Goal: Browse casually

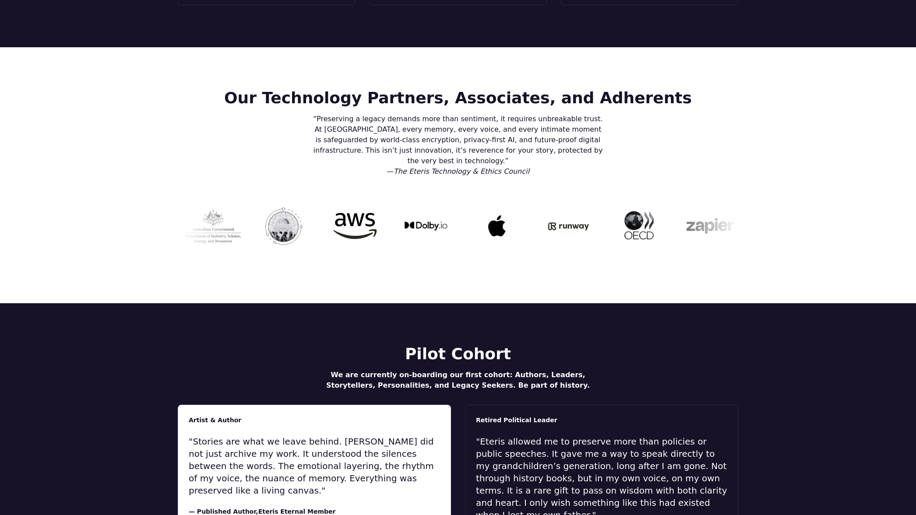
scroll to position [2018, 0]
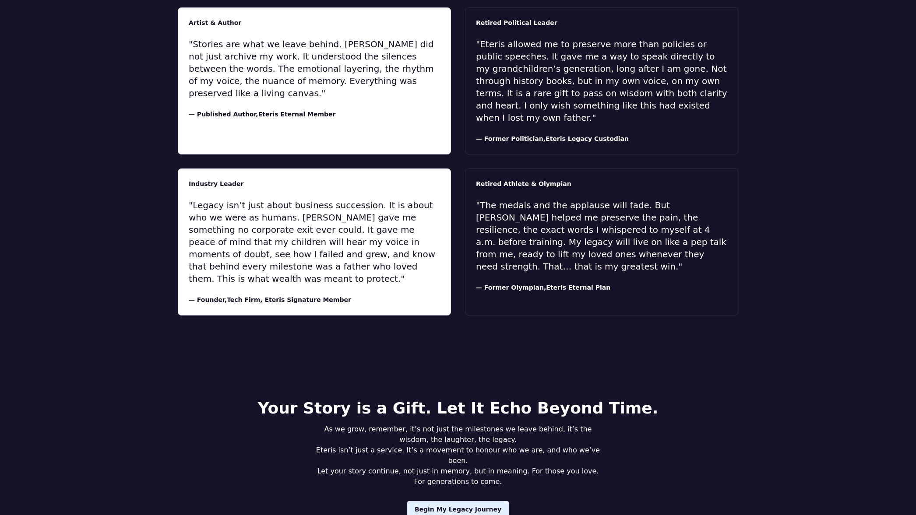
click at [447, 505] on span "Begin My Legacy Journey" at bounding box center [458, 509] width 87 height 9
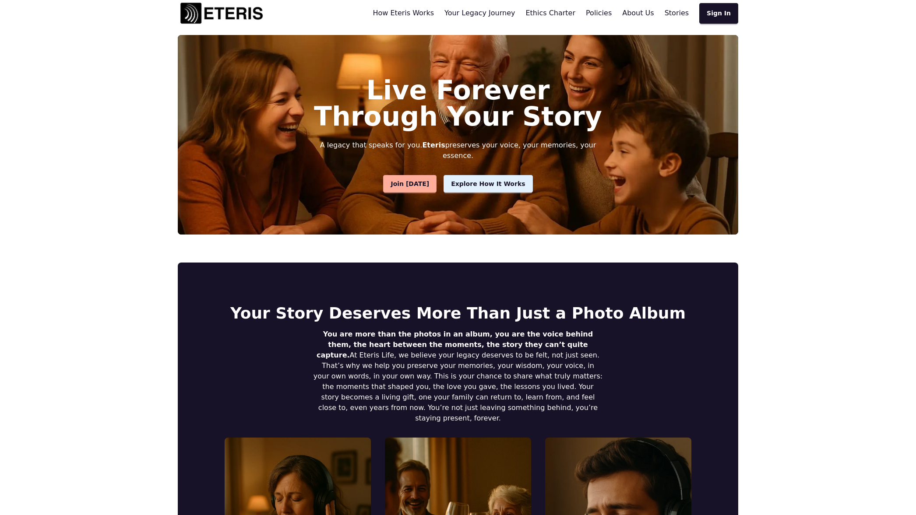
scroll to position [0, 0]
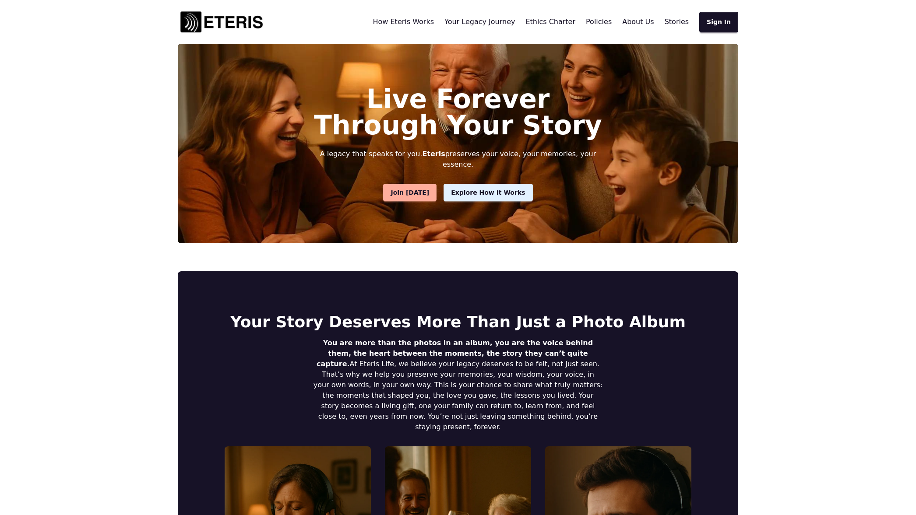
click at [725, 18] on span "Sign In" at bounding box center [719, 22] width 24 height 9
click at [478, 188] on span "Explore How It Works" at bounding box center [488, 192] width 74 height 9
click at [415, 188] on span "Join [DATE]" at bounding box center [409, 192] width 39 height 9
click at [502, 22] on span "Your Legacy Journey" at bounding box center [479, 22] width 70 height 8
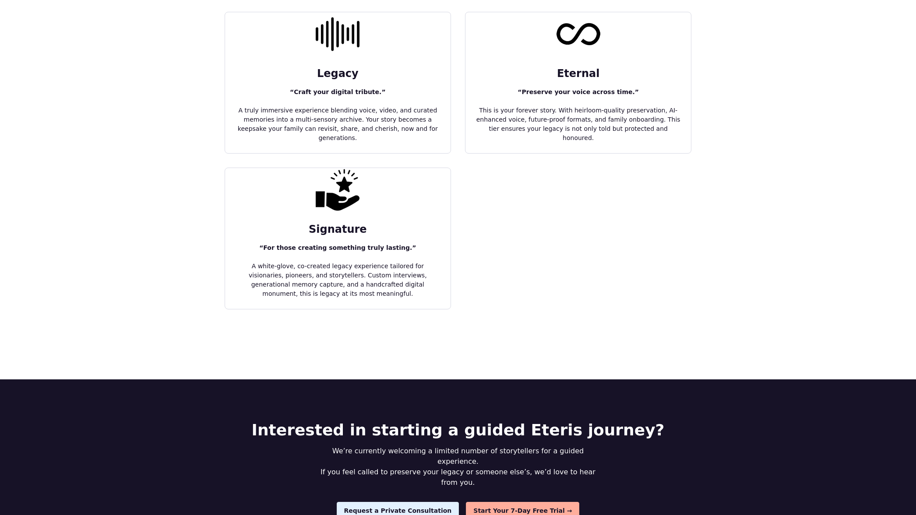
scroll to position [557, 0]
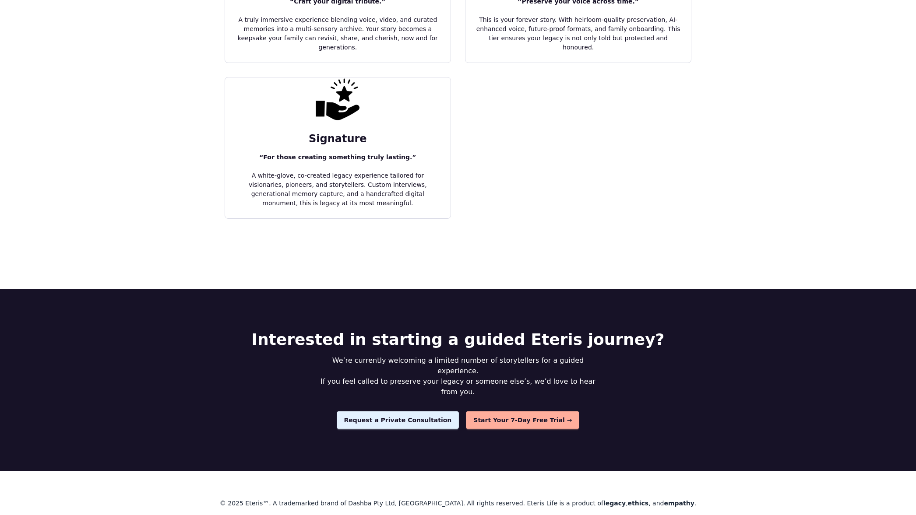
click at [398, 416] on span "Request a Private Consultation" at bounding box center [398, 420] width 108 height 9
click at [506, 412] on div "Request a Private Consultation Start Your 7-Day Free Trial →" at bounding box center [458, 421] width 560 height 18
click at [502, 416] on span "Start Your 7-Day Free Trial →" at bounding box center [522, 420] width 99 height 9
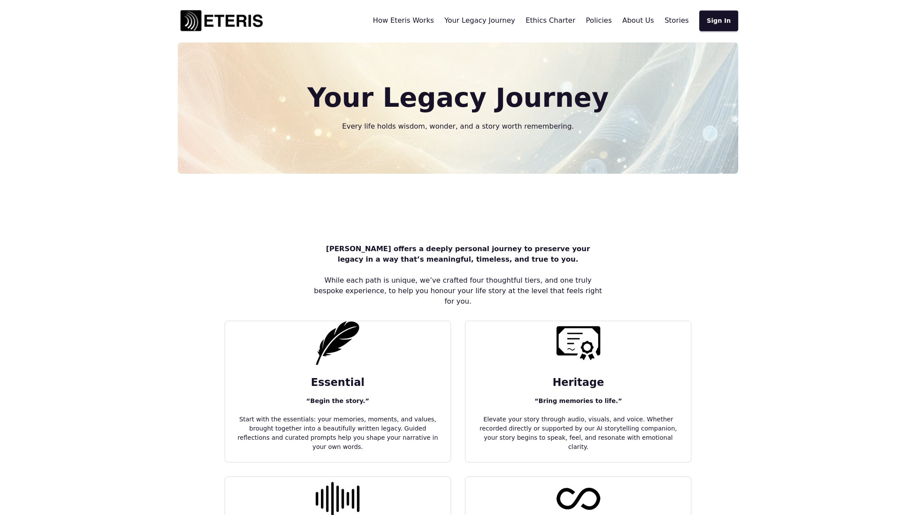
scroll to position [0, 0]
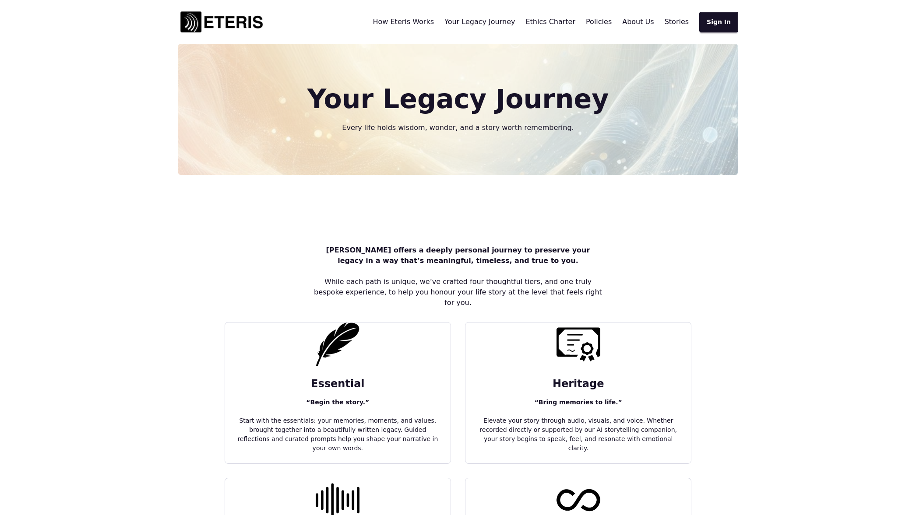
click at [425, 25] on span "How Eteris Works" at bounding box center [403, 22] width 61 height 8
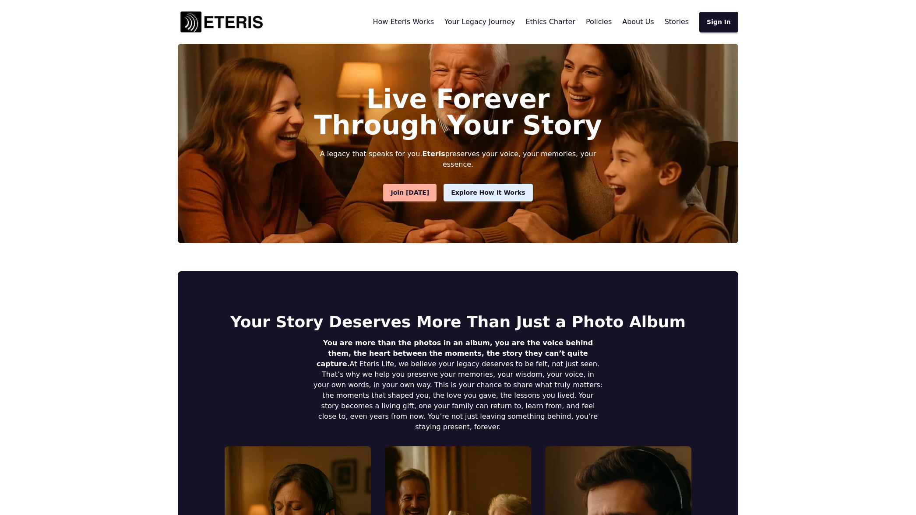
click at [724, 21] on span "Sign In" at bounding box center [719, 22] width 24 height 9
